Goal: Check status: Check status

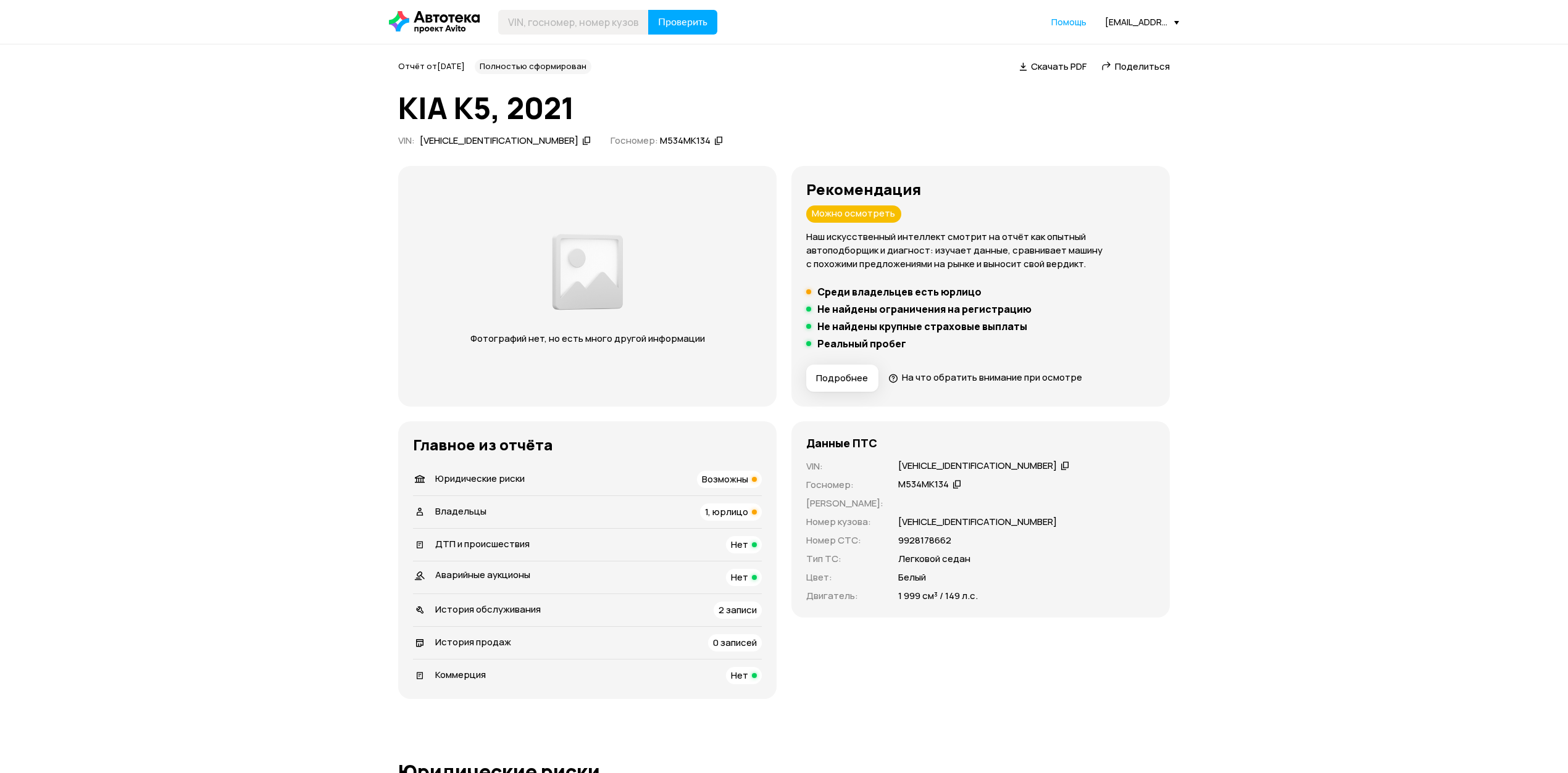
scroll to position [82, 0]
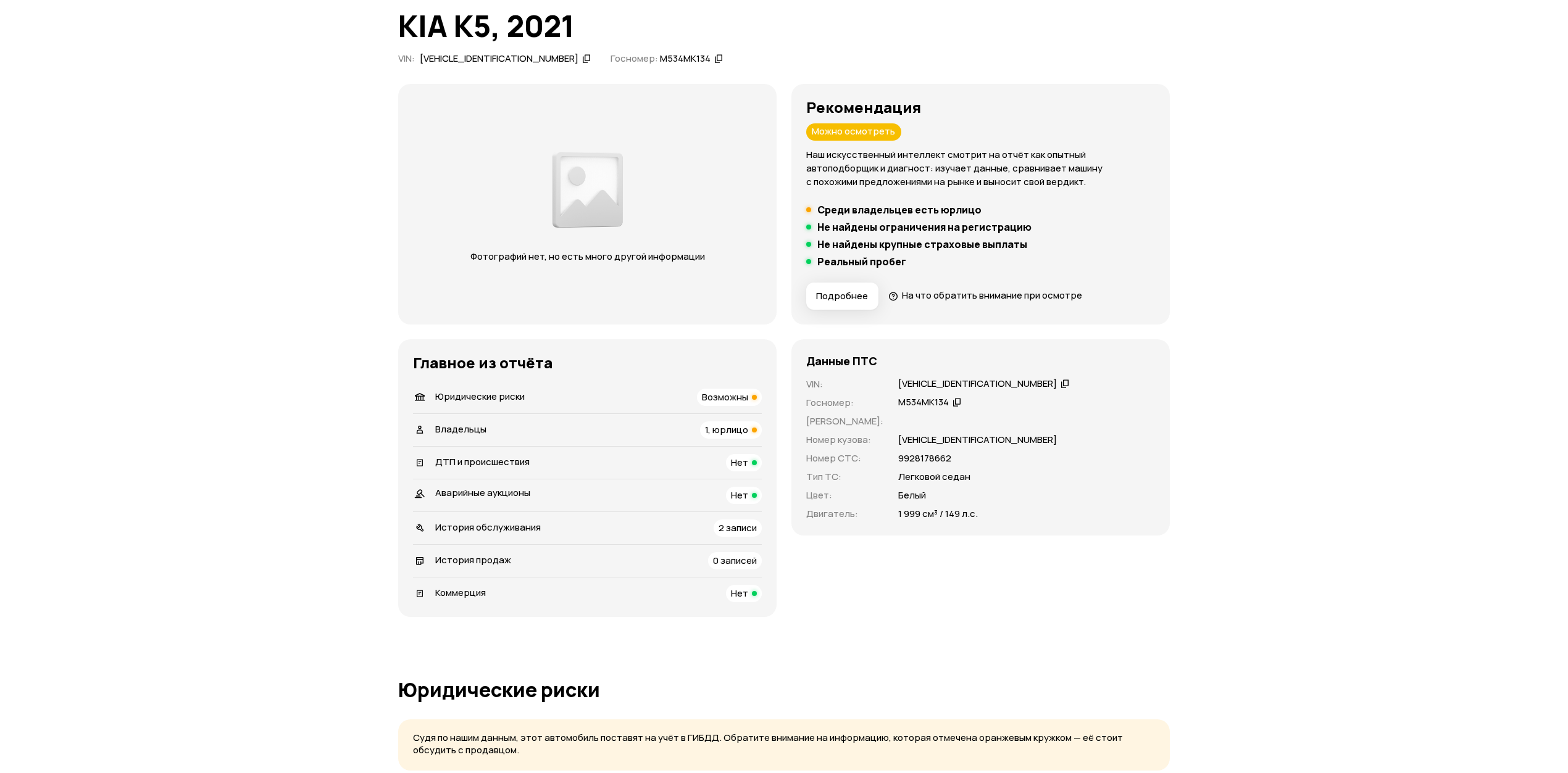
click at [1061, 380] on icon at bounding box center [1065, 383] width 9 height 12
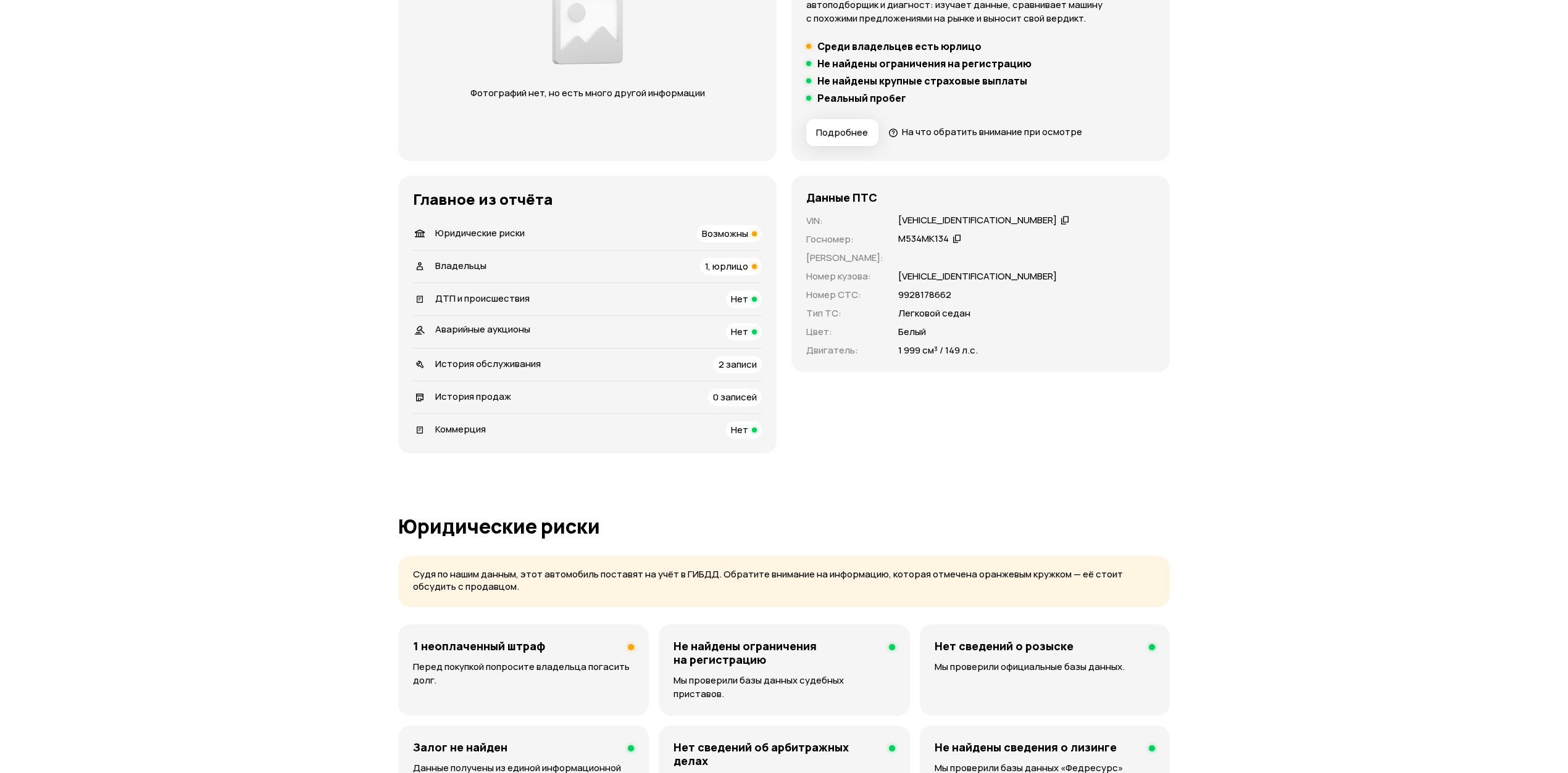
scroll to position [247, 0]
click at [1061, 215] on icon at bounding box center [1065, 218] width 9 height 12
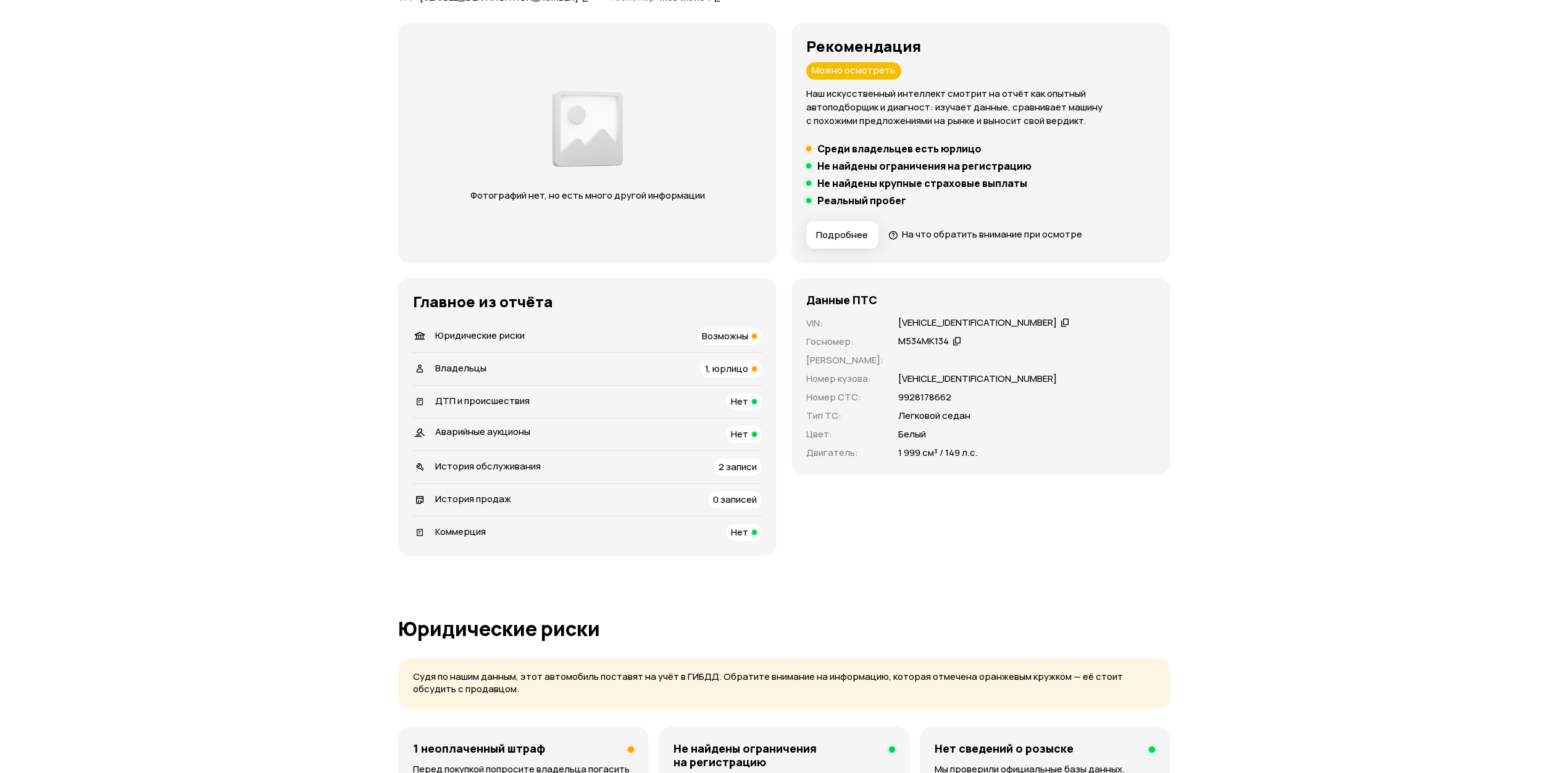
scroll to position [0, 0]
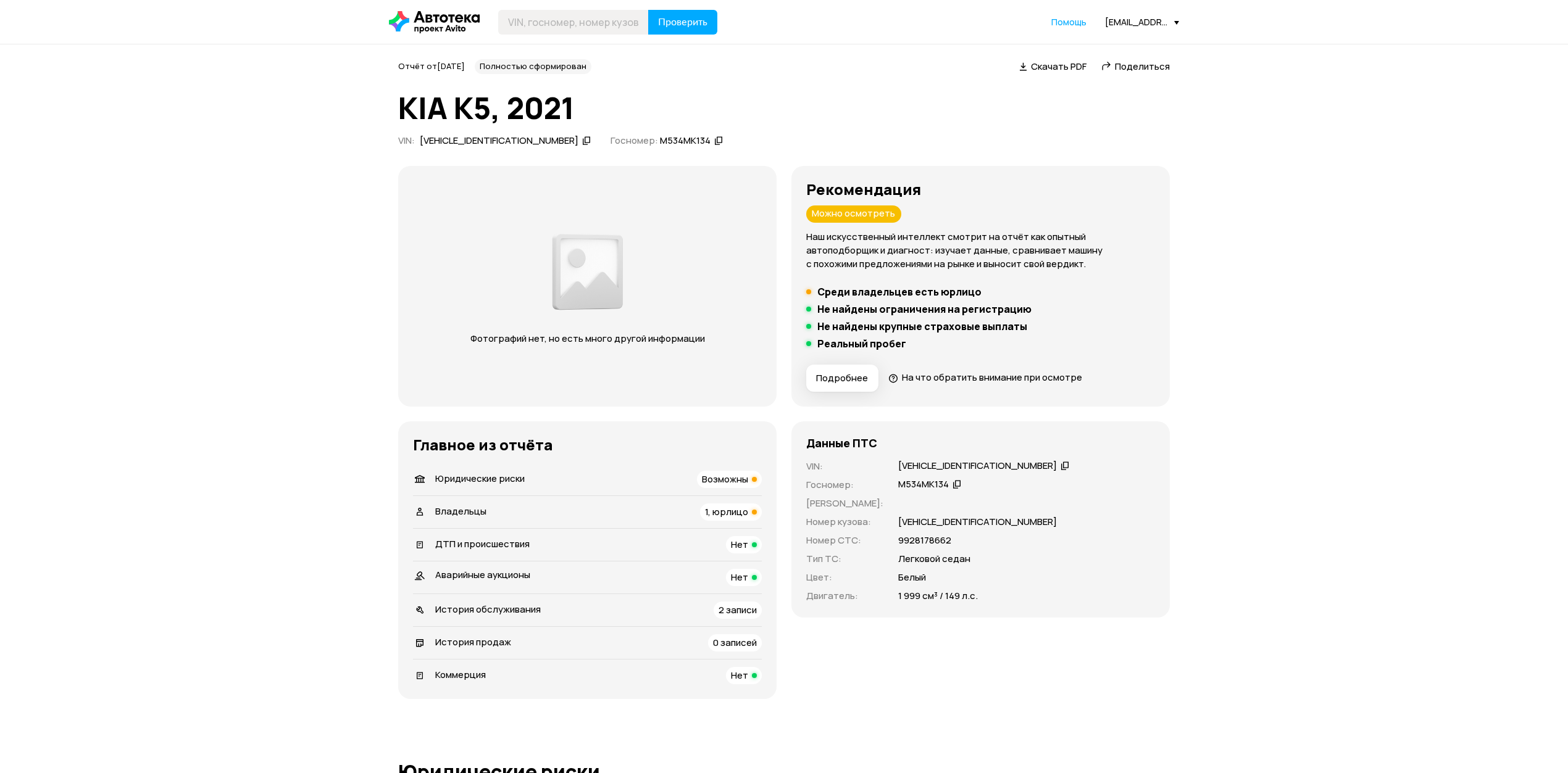
click at [994, 463] on div "[VEHICLE_IDENTIFICATION_NUMBER]" at bounding box center [983, 466] width 175 height 13
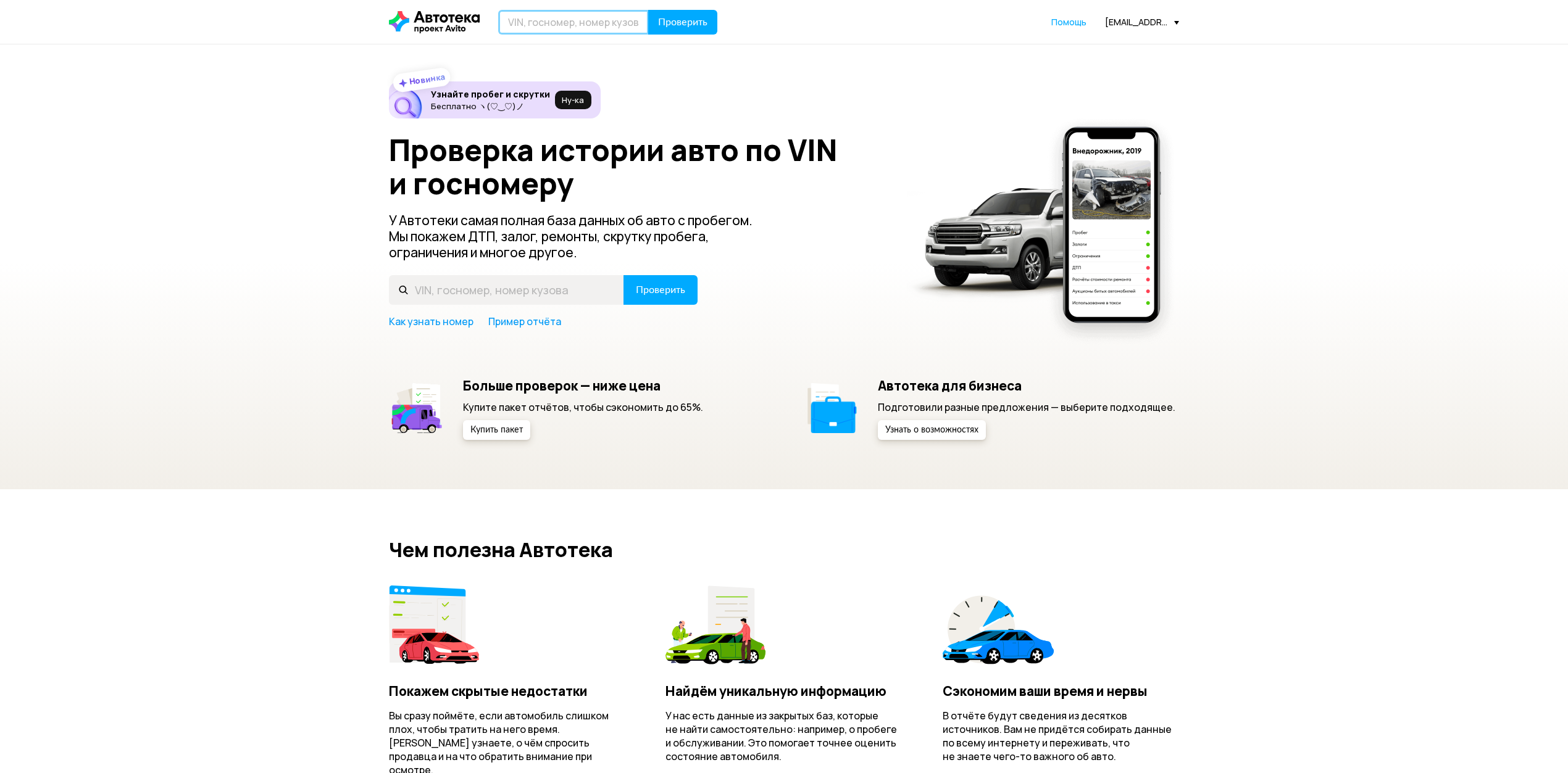
click at [567, 17] on input "text" at bounding box center [573, 22] width 150 height 25
paste input "G4NAMH618096"
paste input "[VEHICLE_IDENTIFICATION_NUMBER]"
type input "[VEHICLE_IDENTIFICATION_NUMBER]"
click at [673, 20] on span "Проверить" at bounding box center [683, 22] width 49 height 10
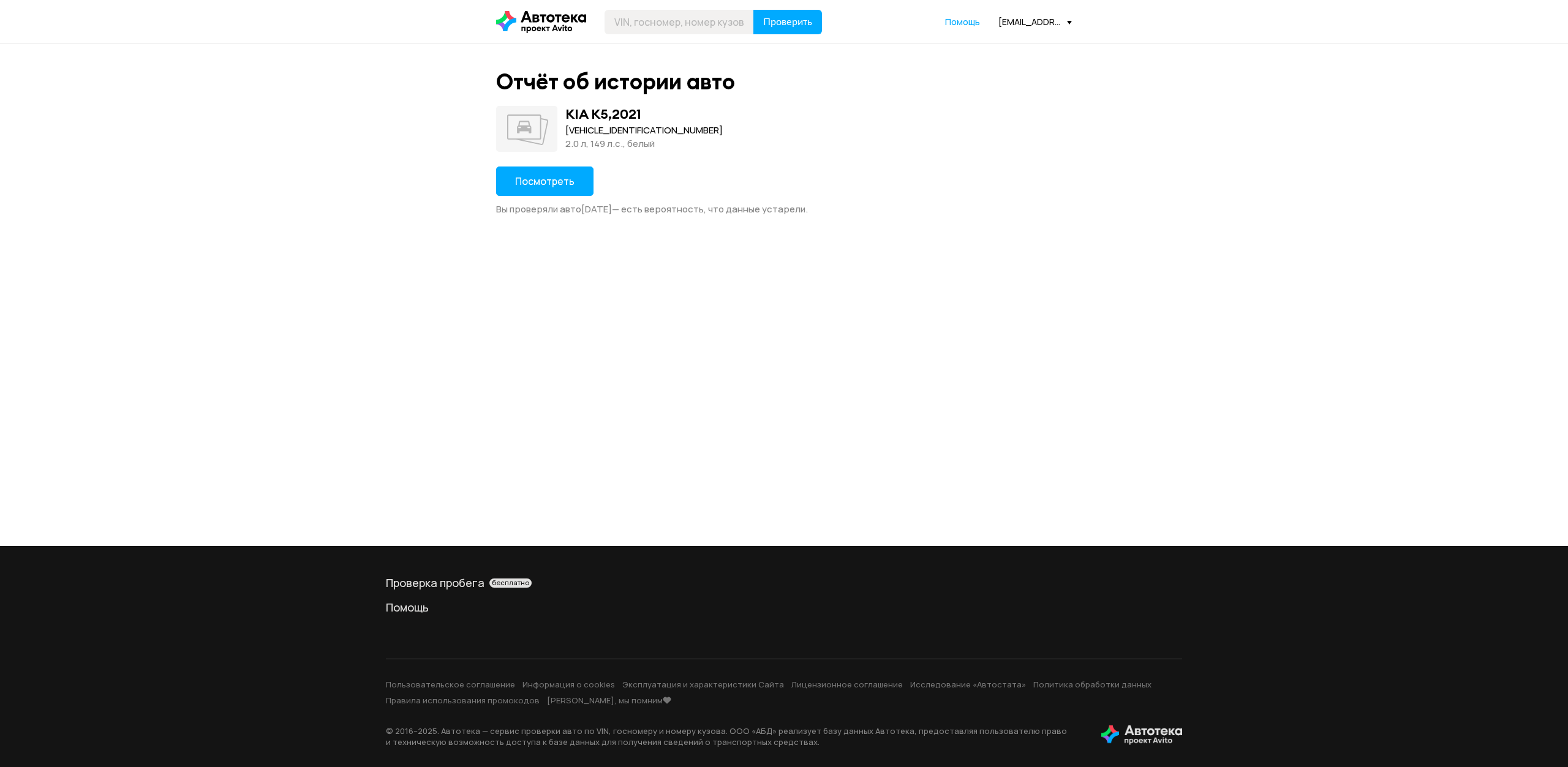
click at [636, 133] on div "[VEHICLE_IDENTIFICATION_NUMBER]" at bounding box center [644, 130] width 157 height 13
click at [558, 179] on span "Посмотреть" at bounding box center [545, 181] width 60 height 13
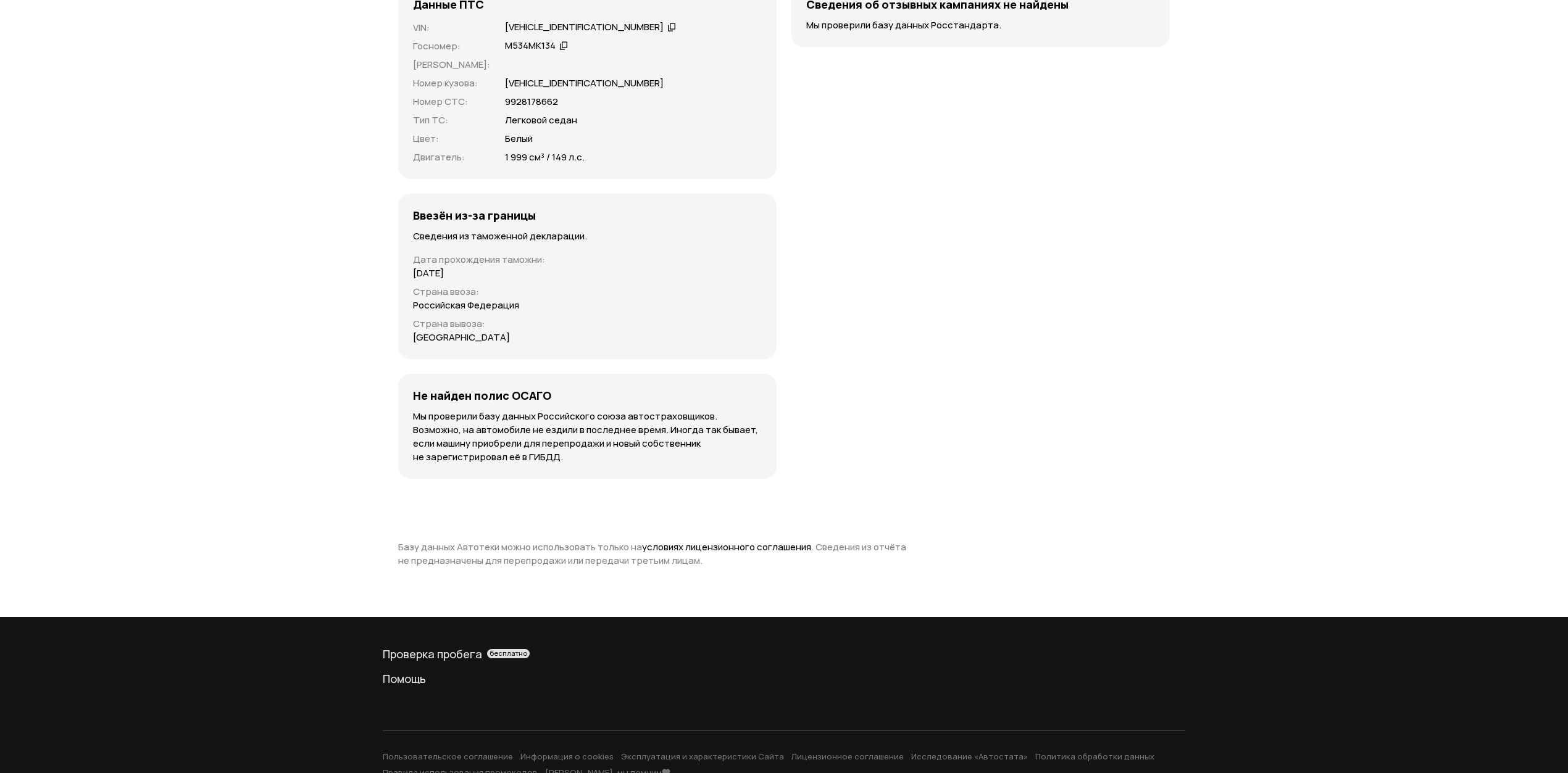
scroll to position [3027, 0]
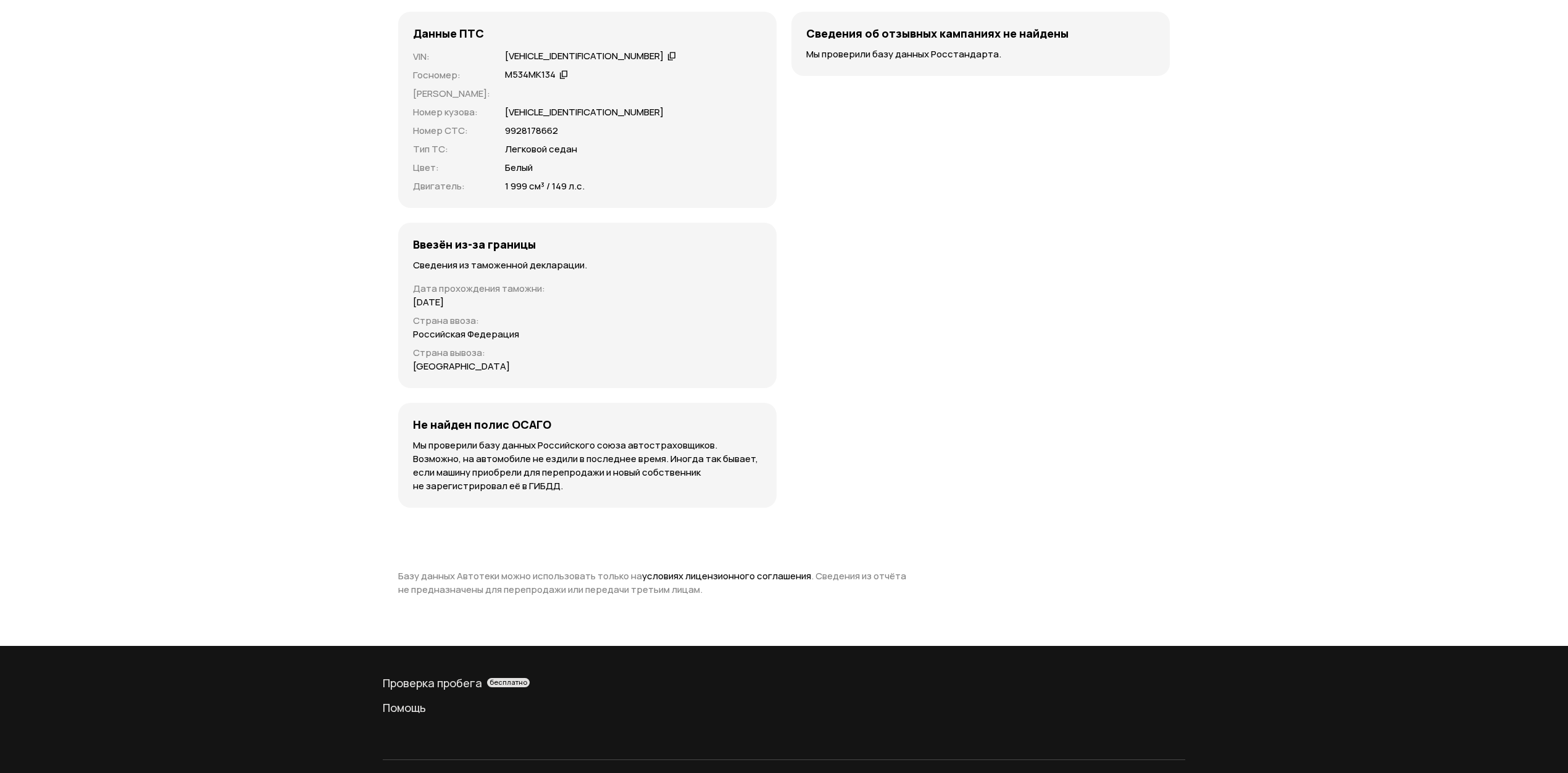
click at [542, 105] on p "[VEHICLE_IDENTIFICATION_NUMBER]" at bounding box center [584, 112] width 159 height 13
copy p "[VEHICLE_IDENTIFICATION_NUMBER]"
